Goal: Information Seeking & Learning: Learn about a topic

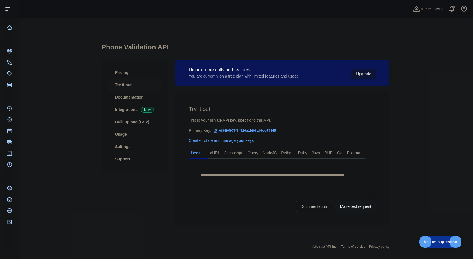
click at [191, 243] on div "Abstract API Inc. Terms of service Privacy policy" at bounding box center [245, 243] width 288 height 20
click at [121, 74] on link "Pricing" at bounding box center [134, 72] width 53 height 12
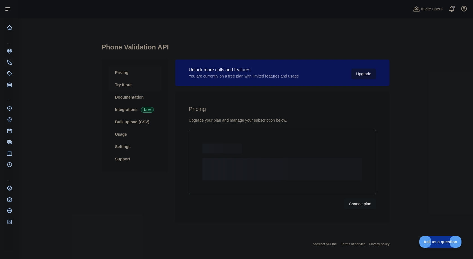
click at [124, 85] on link "Try it out" at bounding box center [134, 85] width 53 height 12
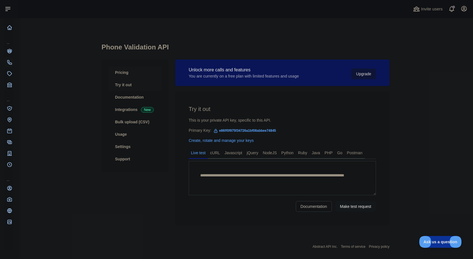
click at [118, 73] on link "Pricing" at bounding box center [134, 72] width 53 height 12
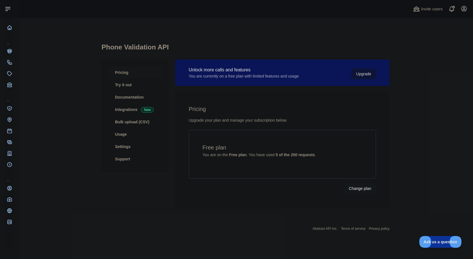
click at [384, 135] on div "Pricing Upgrade your plan and manage your subscription below. Free plan You are…" at bounding box center [282, 150] width 214 height 116
